Goal: Information Seeking & Learning: Learn about a topic

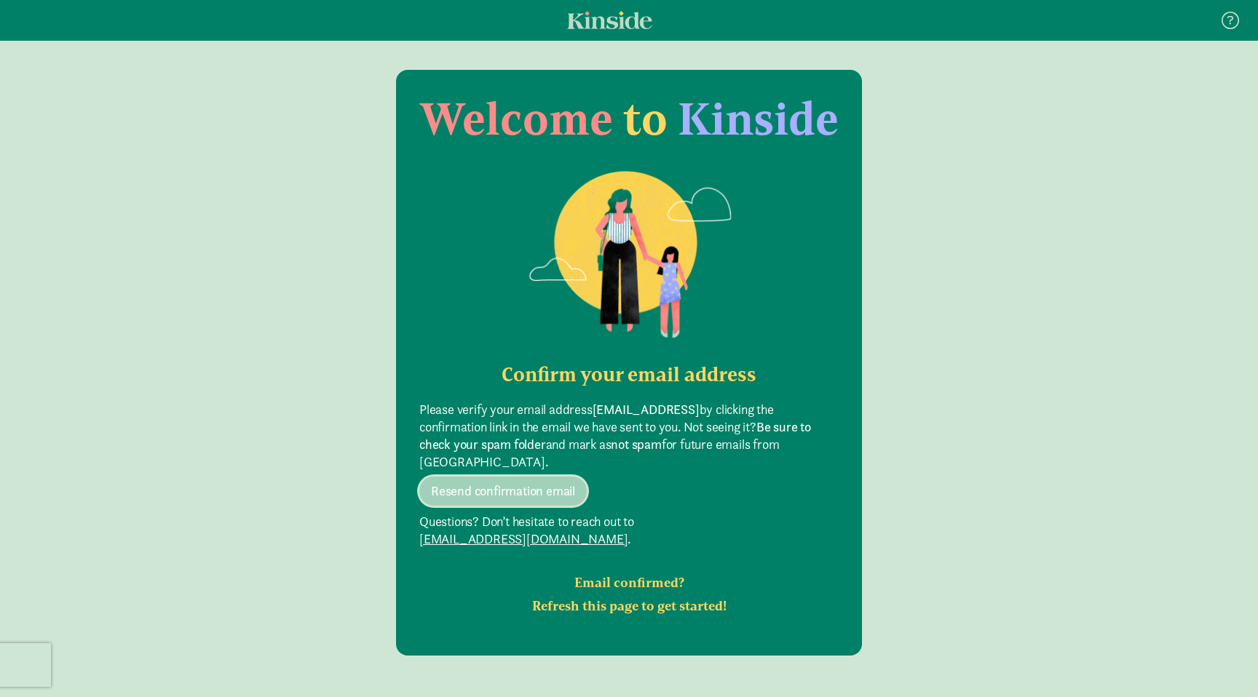
click at [539, 483] on span "Resend confirmation email" at bounding box center [503, 491] width 144 height 17
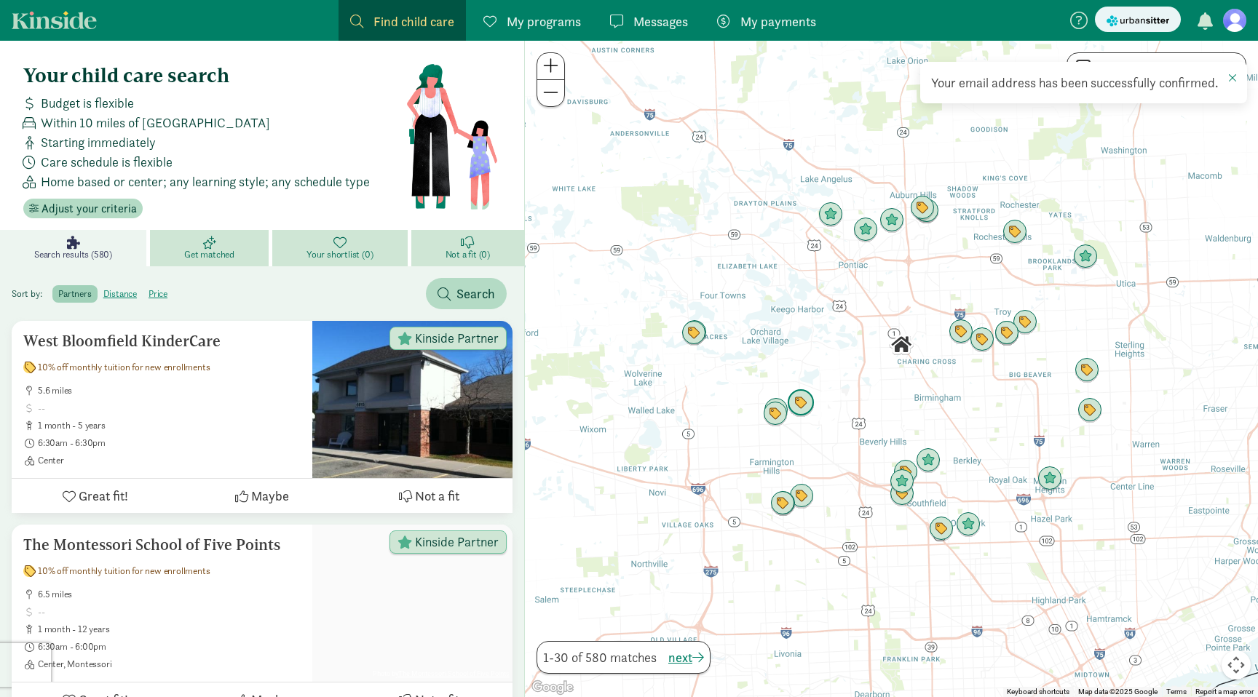
click at [798, 402] on img "Click to see details" at bounding box center [801, 403] width 28 height 28
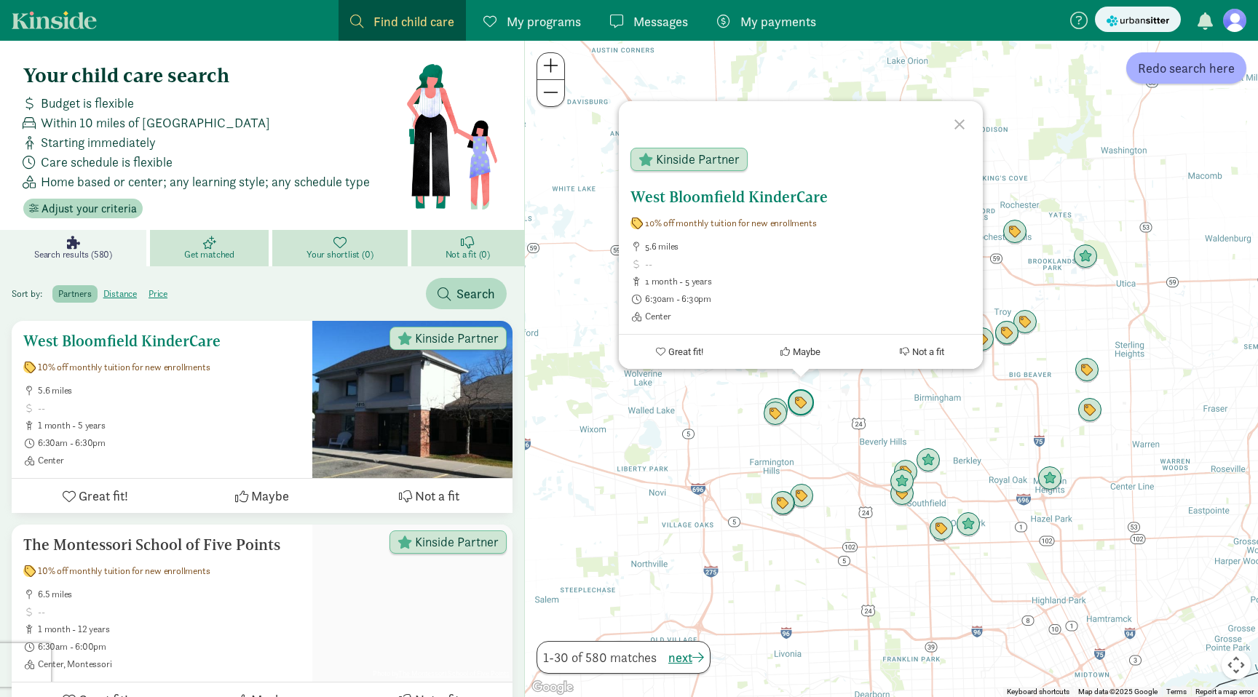
click at [263, 370] on div "10% off monthly tuition for new enrollments" at bounding box center [161, 368] width 277 height 12
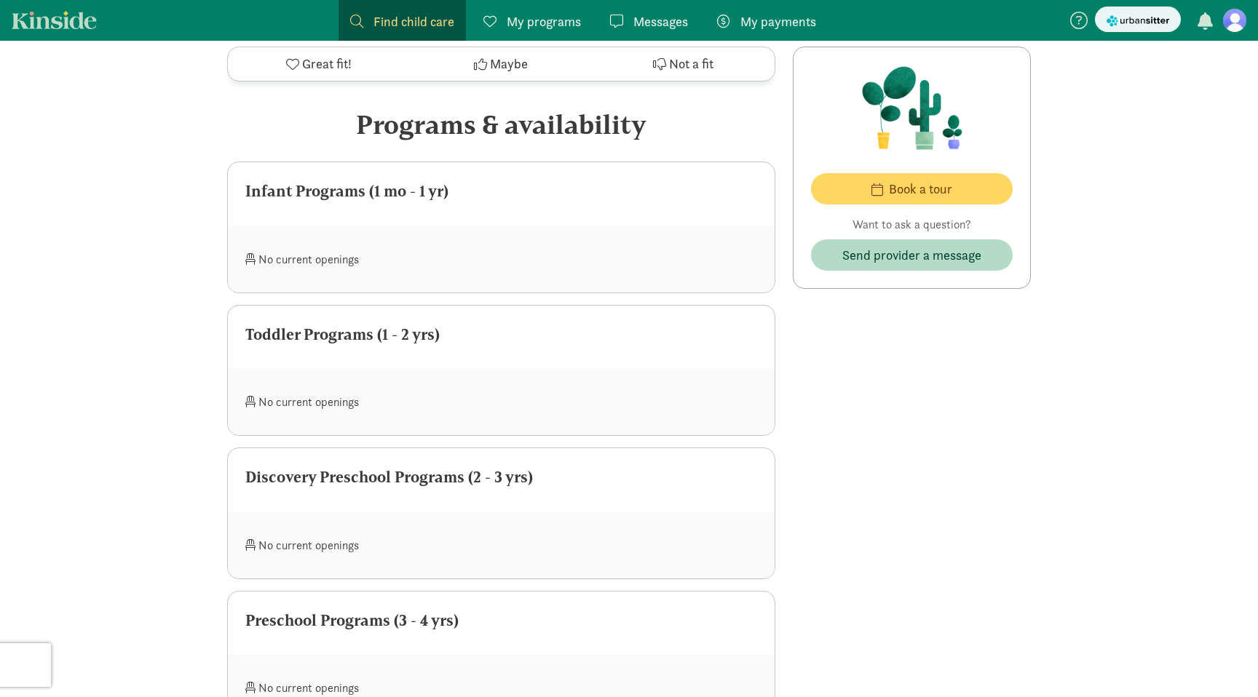
scroll to position [752, 0]
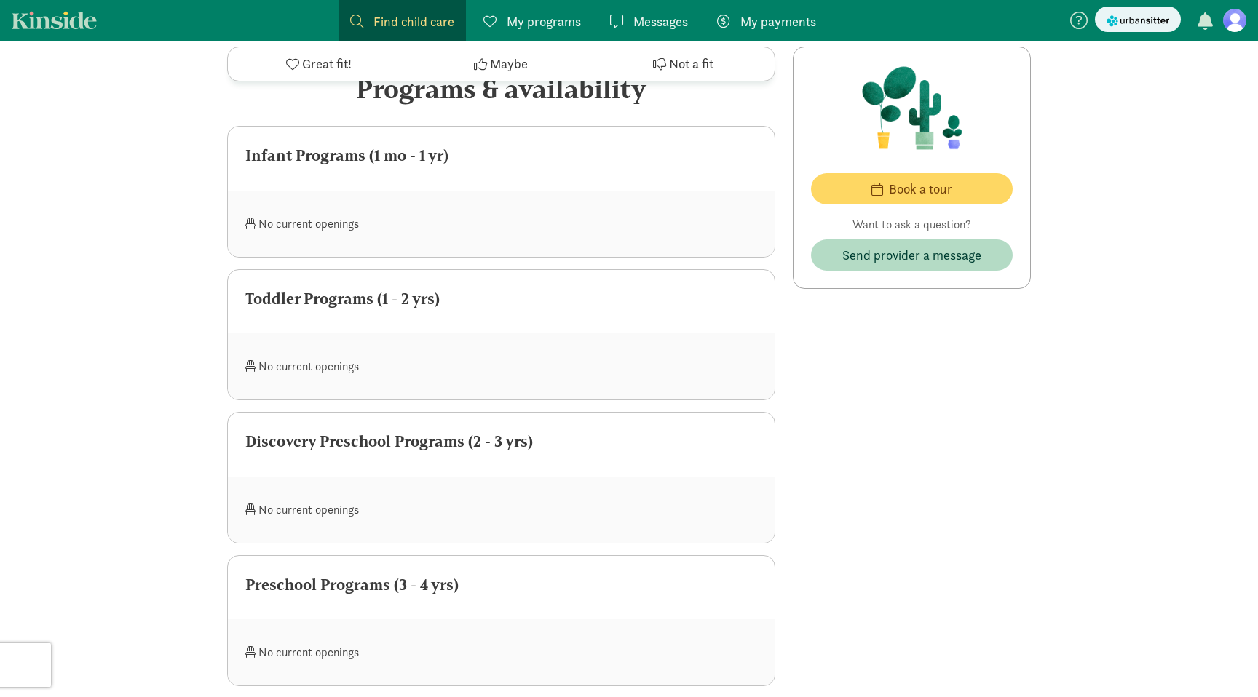
click at [749, 31] on span "My payments" at bounding box center [778, 22] width 76 height 20
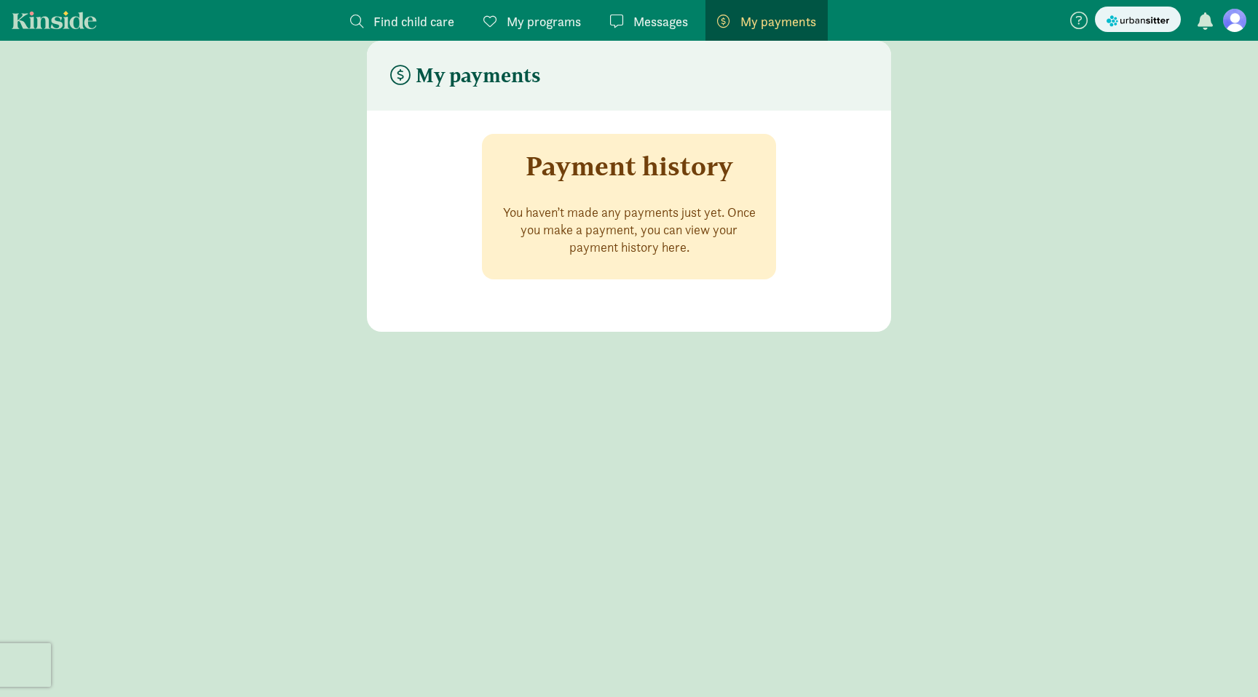
click at [520, 25] on span "My programs" at bounding box center [544, 22] width 74 height 20
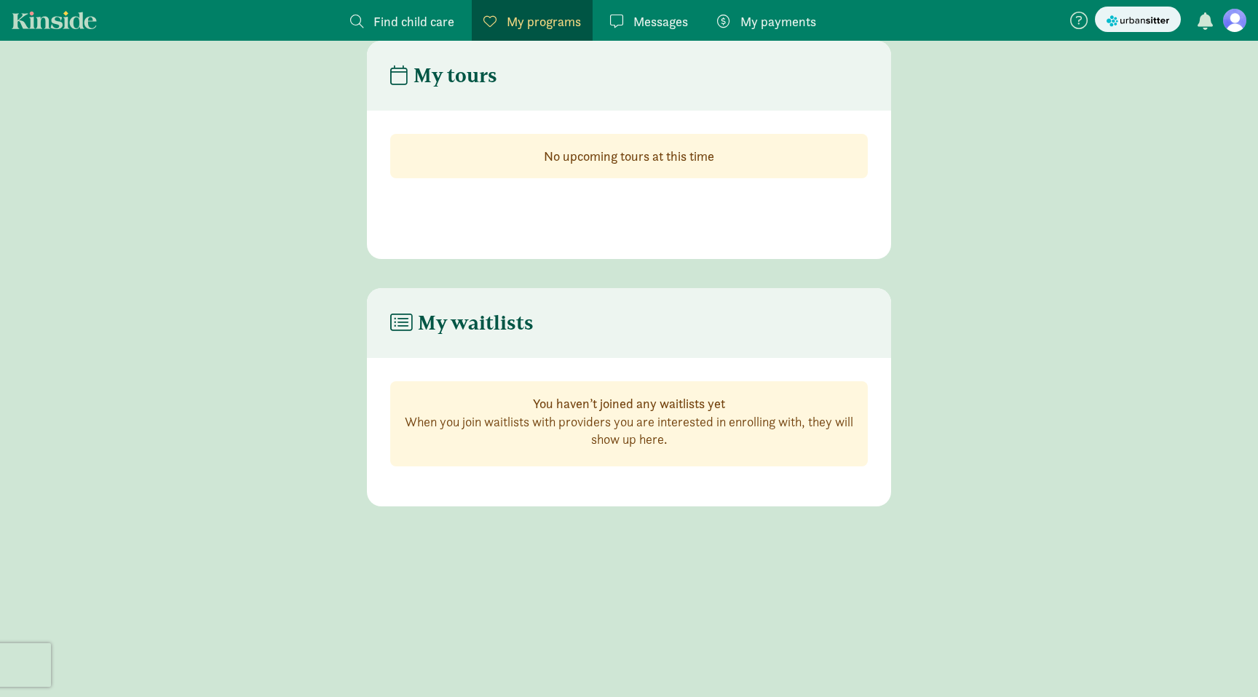
click at [407, 20] on span "Find child care" at bounding box center [413, 22] width 81 height 20
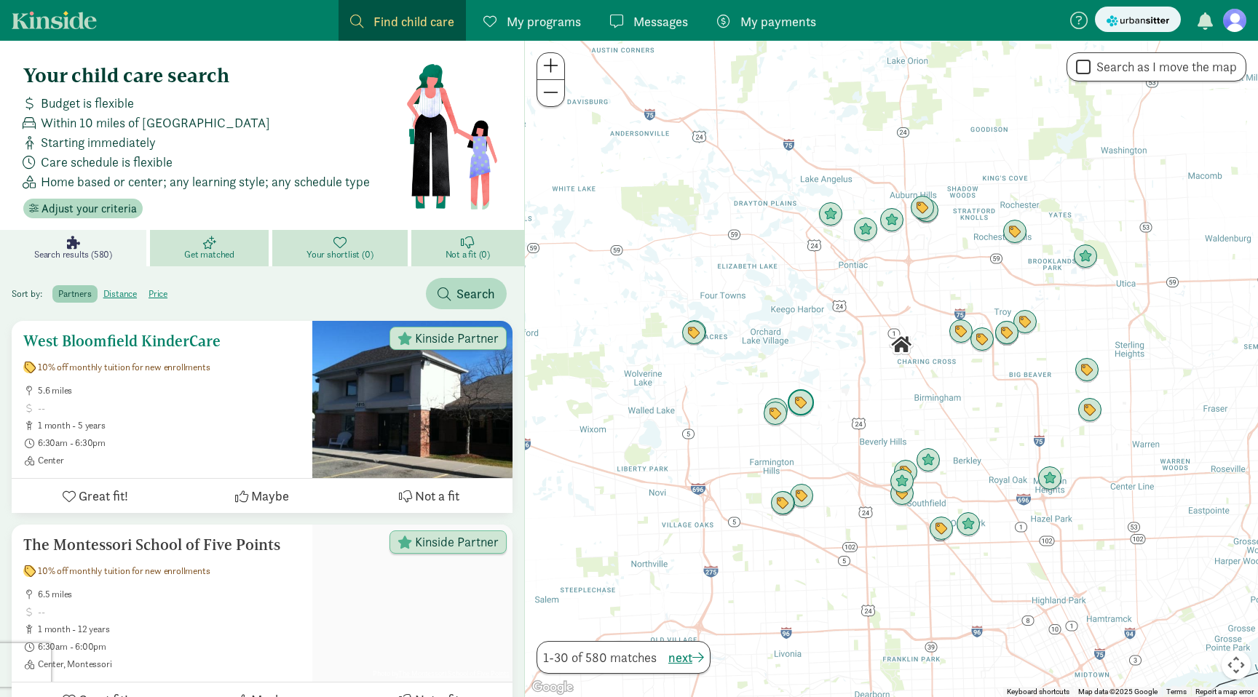
click at [435, 401] on div at bounding box center [412, 399] width 200 height 157
